Goal: Transaction & Acquisition: Purchase product/service

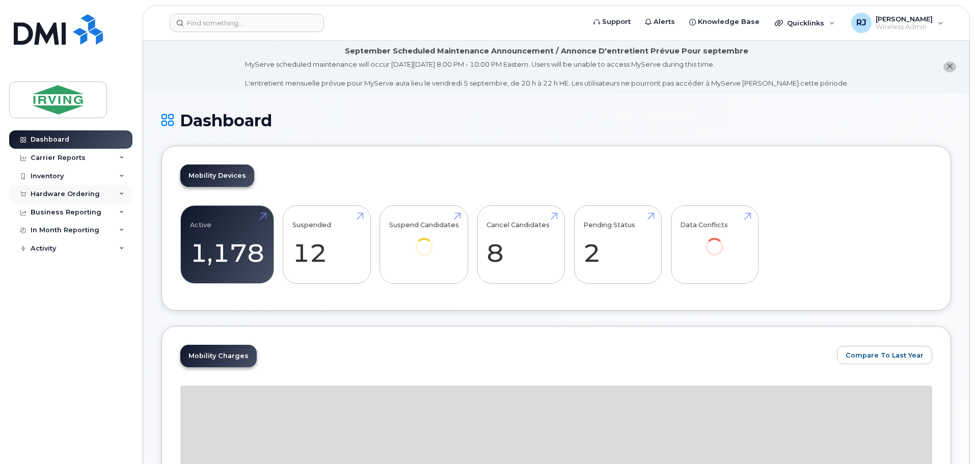
click at [81, 195] on div "Hardware Ordering" at bounding box center [65, 194] width 69 height 8
click at [78, 212] on link "Overview" at bounding box center [79, 212] width 105 height 19
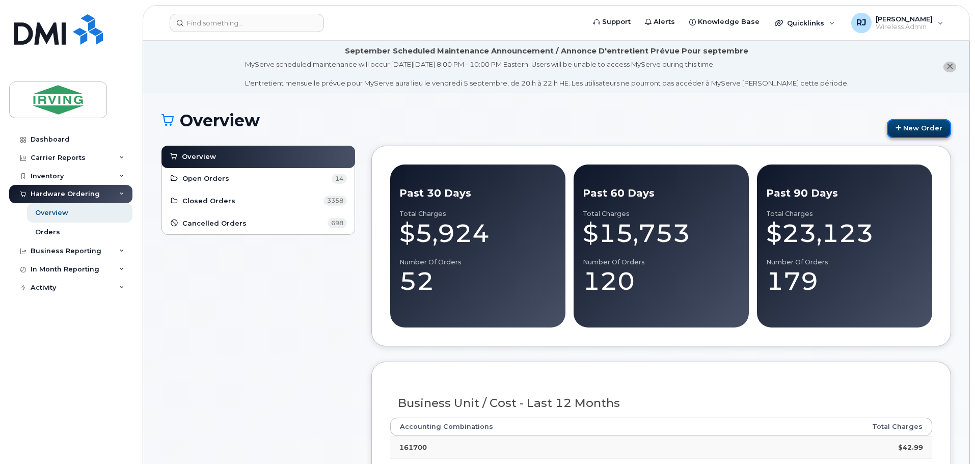
click at [909, 127] on link "New Order" at bounding box center [919, 128] width 64 height 19
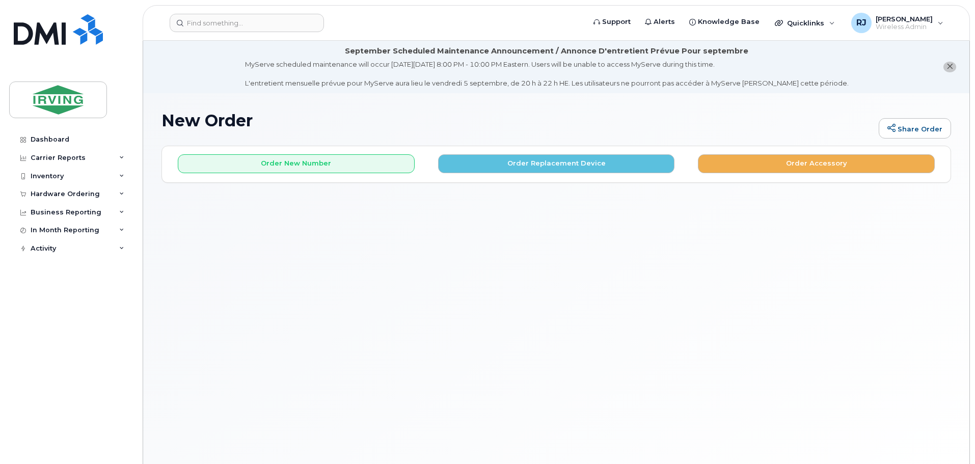
click at [313, 174] on div "Order New Number Order Replacement Device Order Accessory" at bounding box center [556, 164] width 788 height 36
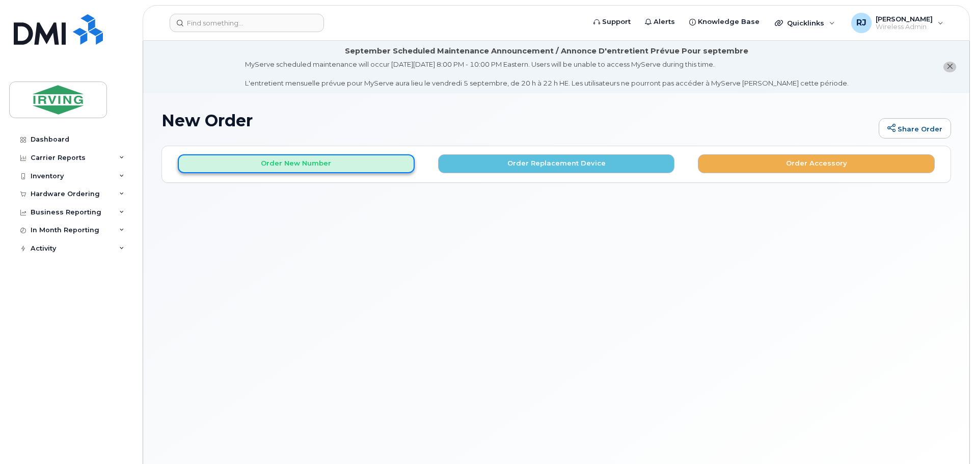
click at [315, 164] on button "Order New Number" at bounding box center [296, 163] width 237 height 19
